Goal: Task Accomplishment & Management: Manage account settings

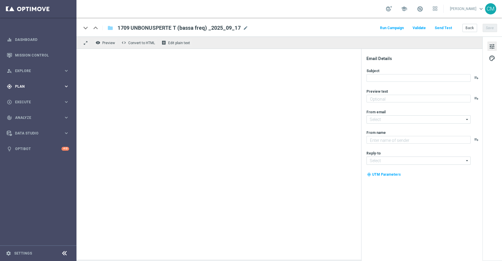
type textarea "Ti abbiamo accreditato 2€ di bonus Slot"
type input "newsletter@comunicazioni.sisal.it"
type textarea "Sisal"
type input "info@sisal.it"
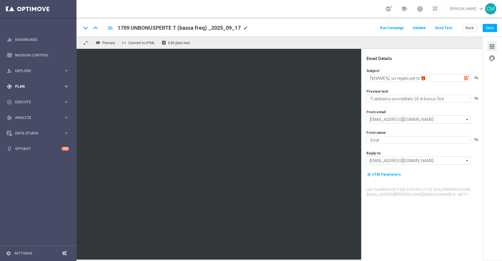
click at [25, 85] on span "Plan" at bounding box center [39, 87] width 48 height 4
click at [22, 100] on link "Target Groups" at bounding box center [38, 98] width 46 height 5
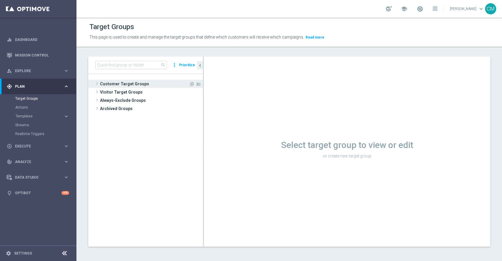
click at [132, 80] on span "Customer Target Groups" at bounding box center [144, 84] width 89 height 8
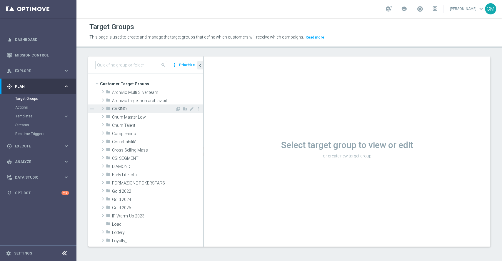
click at [130, 111] on div "folder CASINO" at bounding box center [140, 108] width 69 height 8
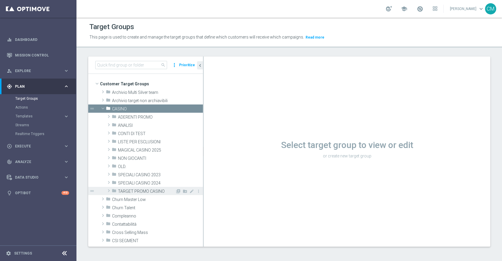
click at [134, 192] on span "TARGET PROMO CASINO" at bounding box center [146, 191] width 57 height 5
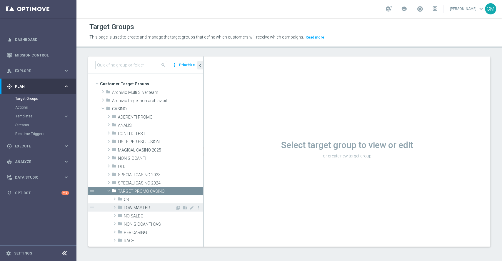
click at [132, 206] on span "LOW MASTER" at bounding box center [149, 207] width 51 height 5
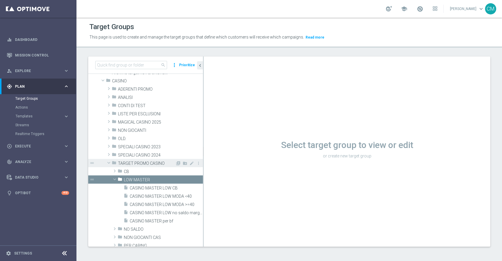
scroll to position [30, 0]
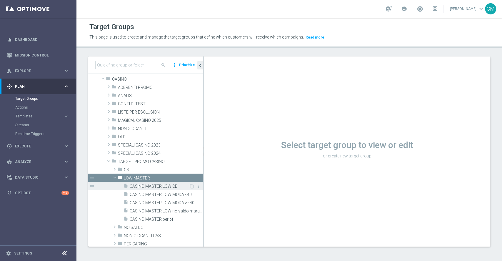
click at [158, 185] on span "CASINO MASTER LOW CB" at bounding box center [159, 186] width 59 height 5
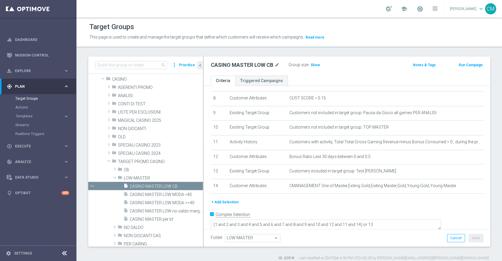
scroll to position [5, 0]
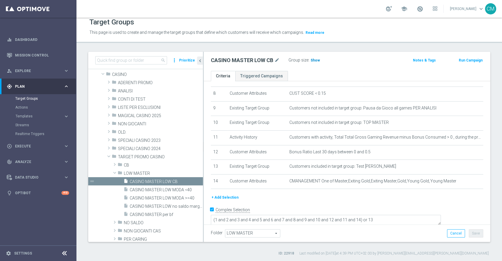
click at [315, 58] on span "Show" at bounding box center [314, 60] width 9 height 4
click at [150, 188] on span "CASINO MASTER LOW MODA <40" at bounding box center [160, 189] width 60 height 5
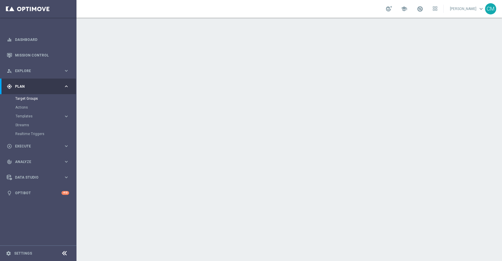
click at [423, 11] on link at bounding box center [420, 8] width 8 height 9
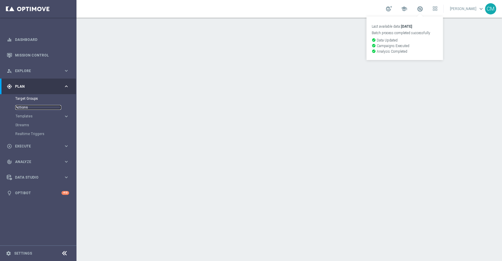
click at [21, 108] on link "Actions" at bounding box center [38, 107] width 46 height 5
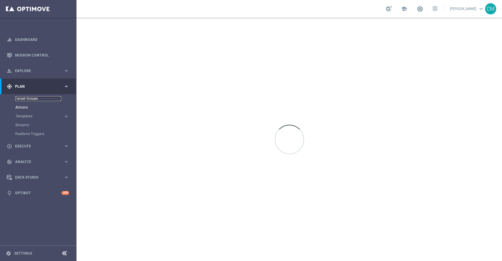
click at [30, 97] on link "Target Groups" at bounding box center [38, 98] width 46 height 5
click at [26, 99] on link "Target Groups" at bounding box center [38, 98] width 46 height 5
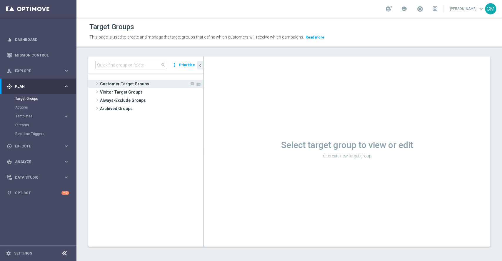
click at [142, 83] on span "Customer Target Groups" at bounding box center [144, 84] width 89 height 8
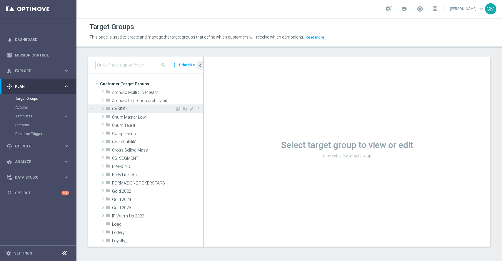
click at [120, 110] on span "CASINO" at bounding box center [143, 108] width 63 height 5
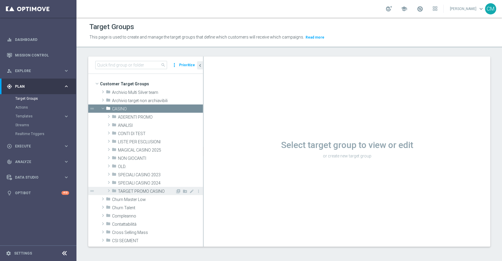
click at [135, 189] on span "TARGET PROMO CASINO" at bounding box center [146, 191] width 57 height 5
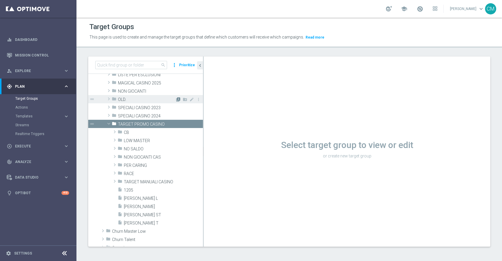
scroll to position [67, 0]
click at [138, 147] on span "NO SALDO" at bounding box center [149, 148] width 51 height 5
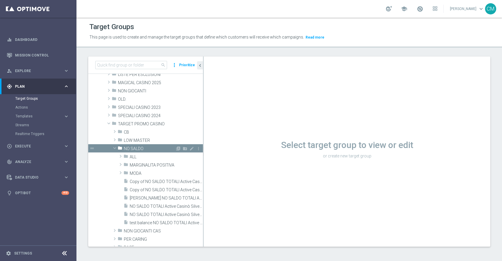
click at [138, 147] on span "NO SALDO" at bounding box center [149, 148] width 51 height 5
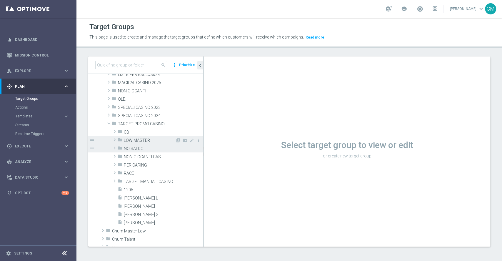
click at [138, 140] on span "LOW MASTER" at bounding box center [149, 140] width 51 height 5
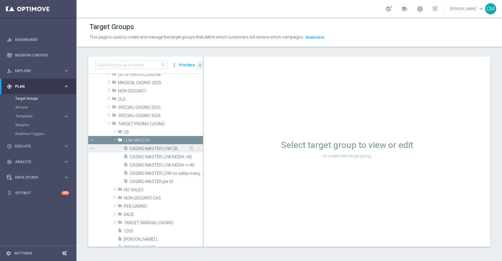
click at [162, 148] on span "CASINO MASTER LOW CB" at bounding box center [159, 148] width 59 height 5
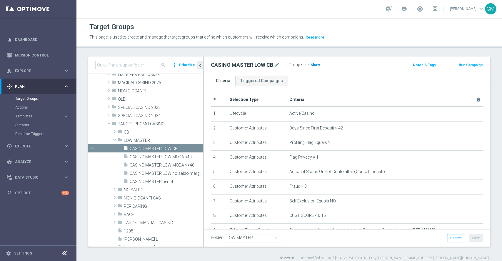
click at [315, 66] on span "Show" at bounding box center [314, 65] width 9 height 4
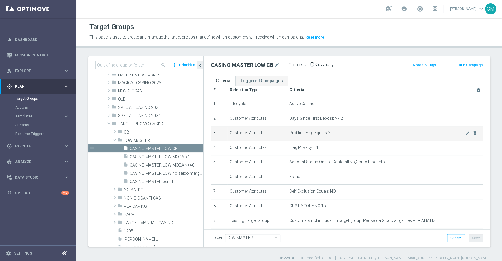
scroll to position [11, 0]
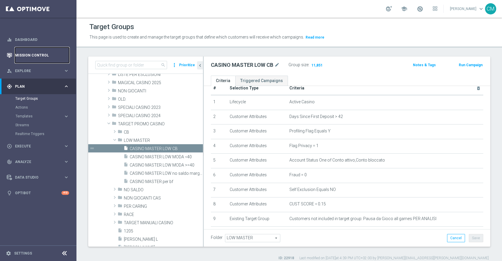
click at [38, 56] on link "Mission Control" at bounding box center [42, 55] width 54 height 16
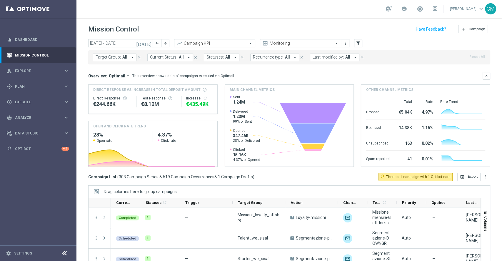
click at [147, 41] on icon "[DATE]" at bounding box center [144, 43] width 16 height 5
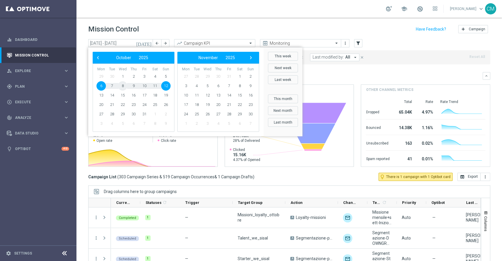
click at [122, 84] on span "8" at bounding box center [122, 85] width 9 height 9
type input "[DATE] - [DATE]"
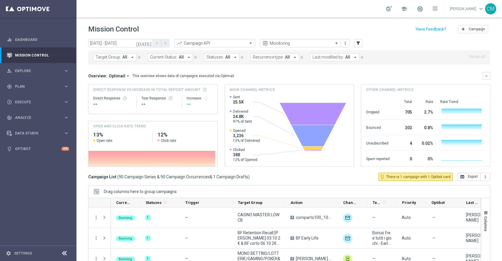
click at [316, 61] on button "Last modified by: All arrow_drop_down" at bounding box center [334, 57] width 49 height 8
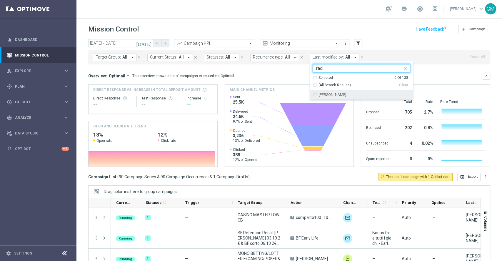
click at [336, 95] on label "[PERSON_NAME]" at bounding box center [332, 95] width 27 height 4
type input "radi"
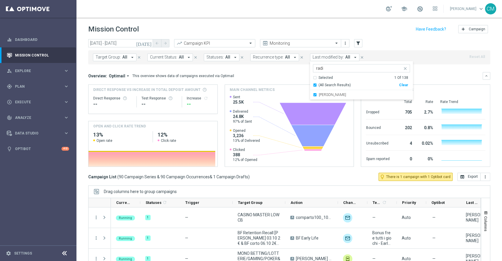
click at [300, 78] on div "Overview: Optimail arrow_drop_down This overview shows data of campaigns execut…" at bounding box center [285, 75] width 394 height 5
